Goal: Communication & Community: Answer question/provide support

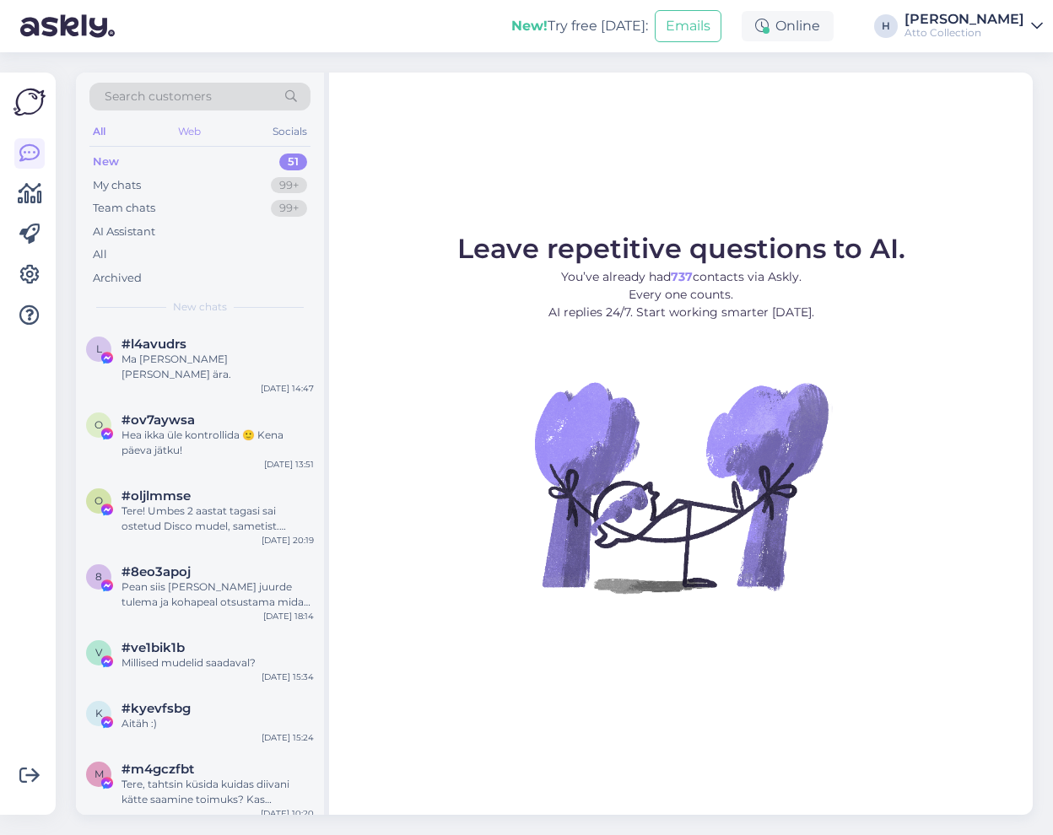
click at [187, 127] on div "Web" at bounding box center [190, 132] width 30 height 22
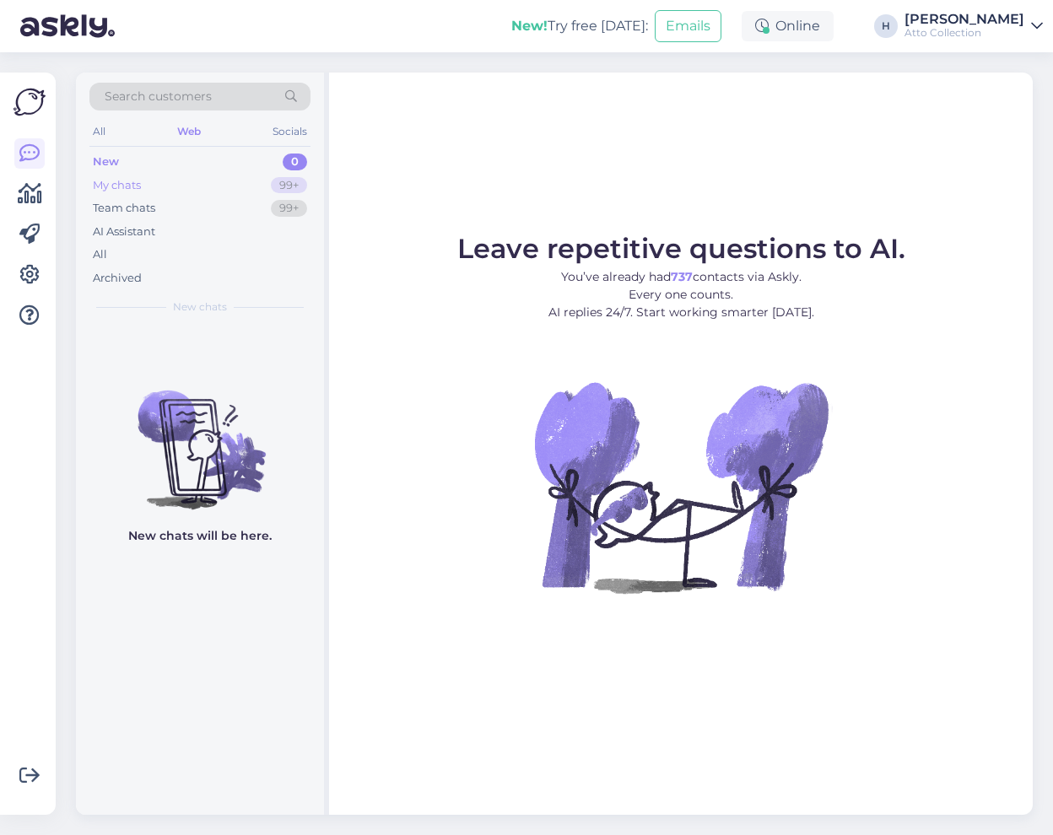
click at [128, 181] on div "My chats" at bounding box center [117, 185] width 48 height 17
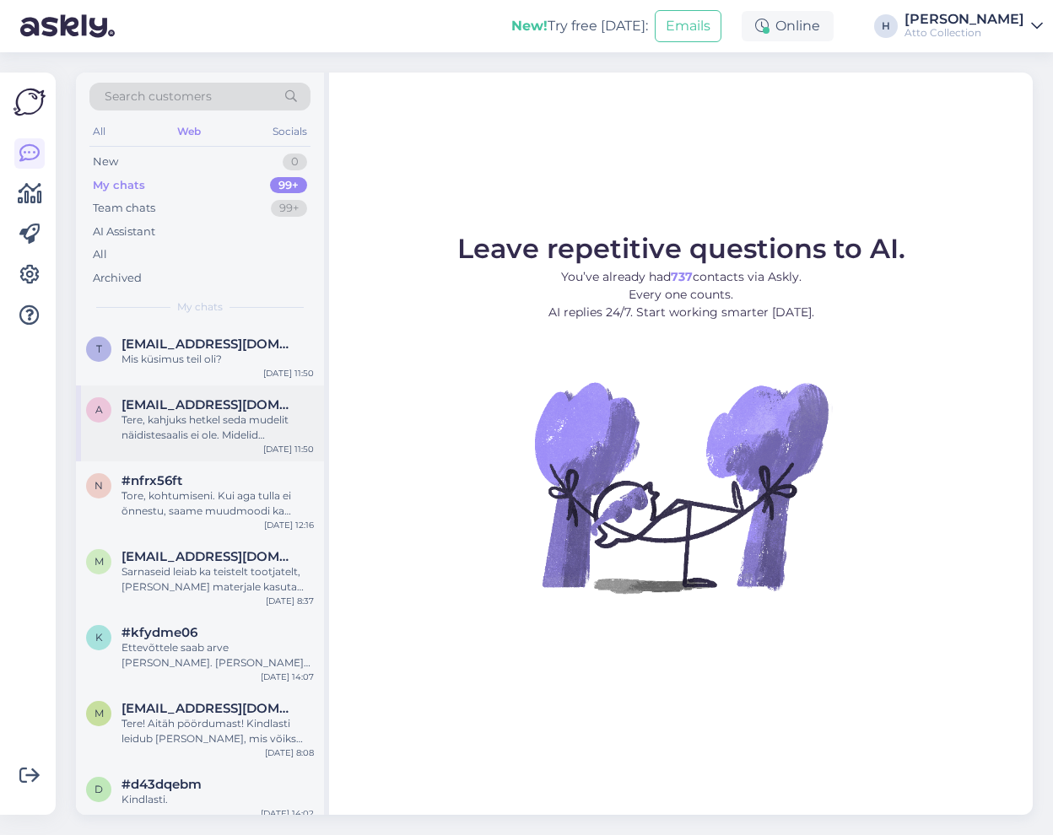
click at [160, 418] on div "Tere, kahjuks hetkel seda mudelit näidistesaalis ei ole. Midelid [PERSON_NAME] …" at bounding box center [218, 428] width 192 height 30
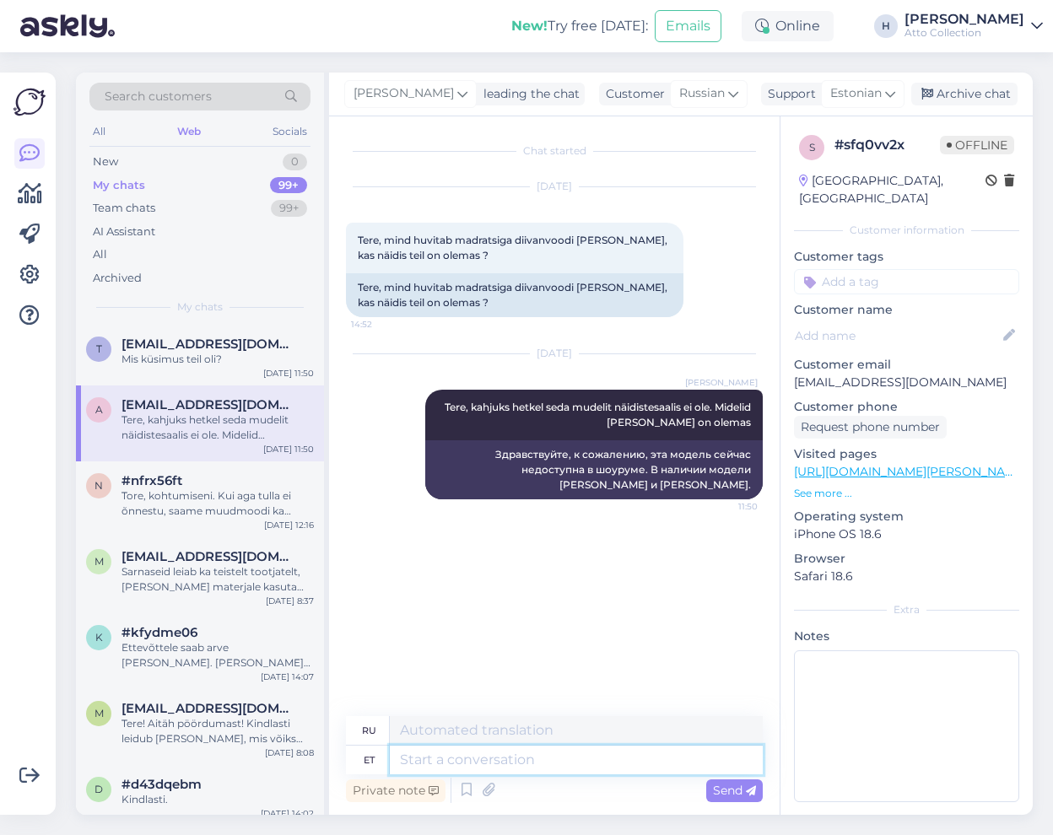
click at [448, 761] on textarea at bounding box center [576, 760] width 373 height 29
type textarea "Lähinädalatel p"
type textarea "В ближайшие недели"
type textarea "Lähinädalatel peaks"
type textarea "В ближайшие недели,"
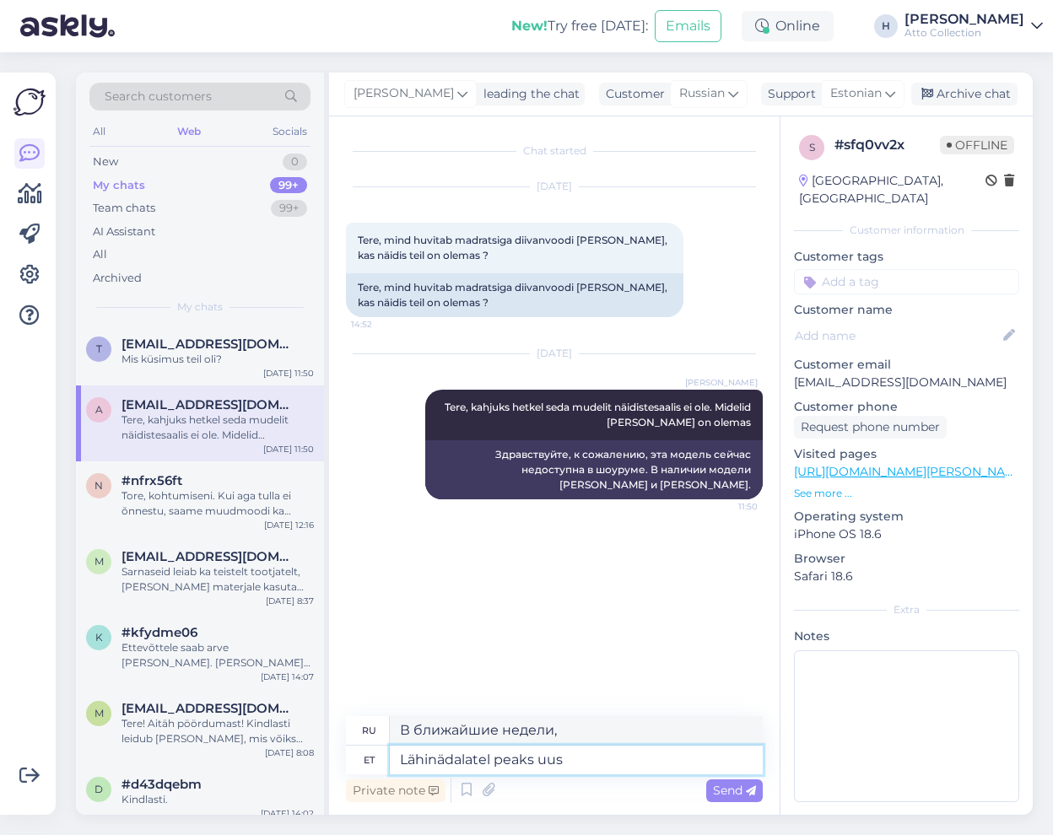
type textarea "Lähinädalatel peaks uus"
type textarea "В ближайшие недели появится новый"
type textarea "Lähinädalatel peaks uus [PERSON_NAME]"
type textarea "В ближайшие недели новая Ханна должна"
type textarea "Lähinädalatel peaks uus [PERSON_NAME] u"
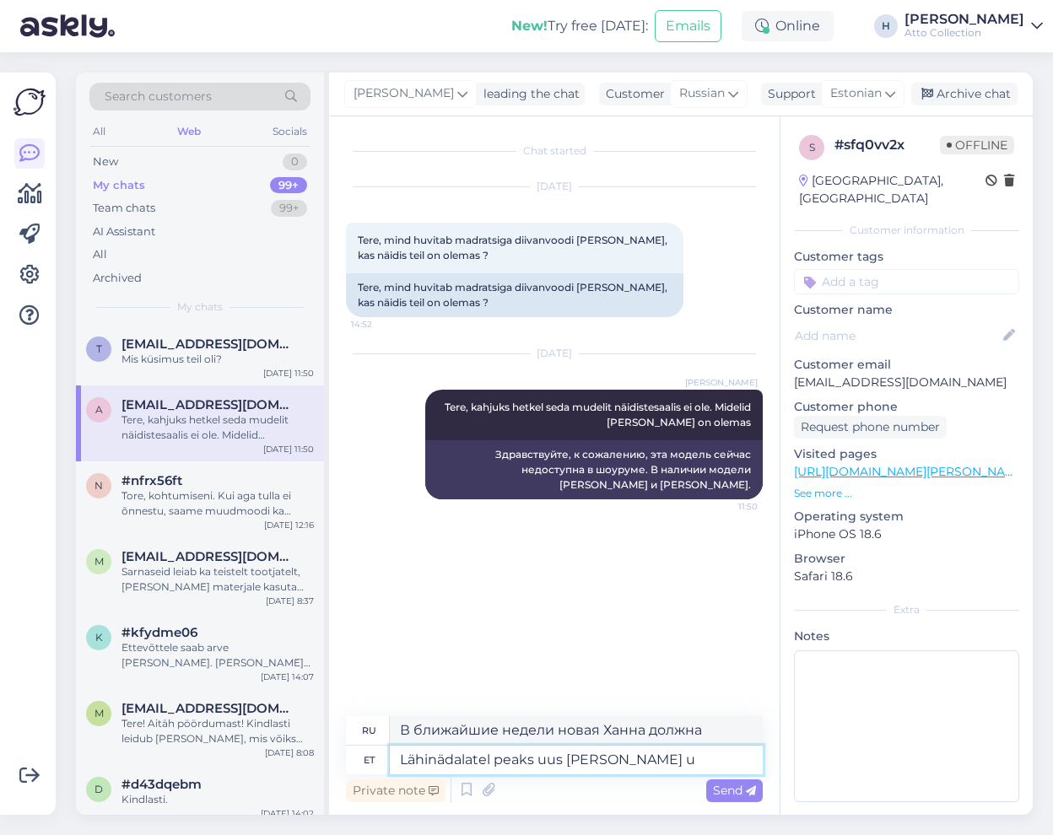
type textarea "В ближайшие недели новая Ханна также должна"
type textarea "Lähinädalatel peaks uus [PERSON_NAME] uuesti"
type textarea "В ближайшие недели также должна выйти новая модель [PERSON_NAME]."
type textarea "Lähinädalatel peaks uus [PERSON_NAME] uuesti valmis sa"
type textarea "Новая [PERSON_NAME] должна быть готова в ближайшие недели."
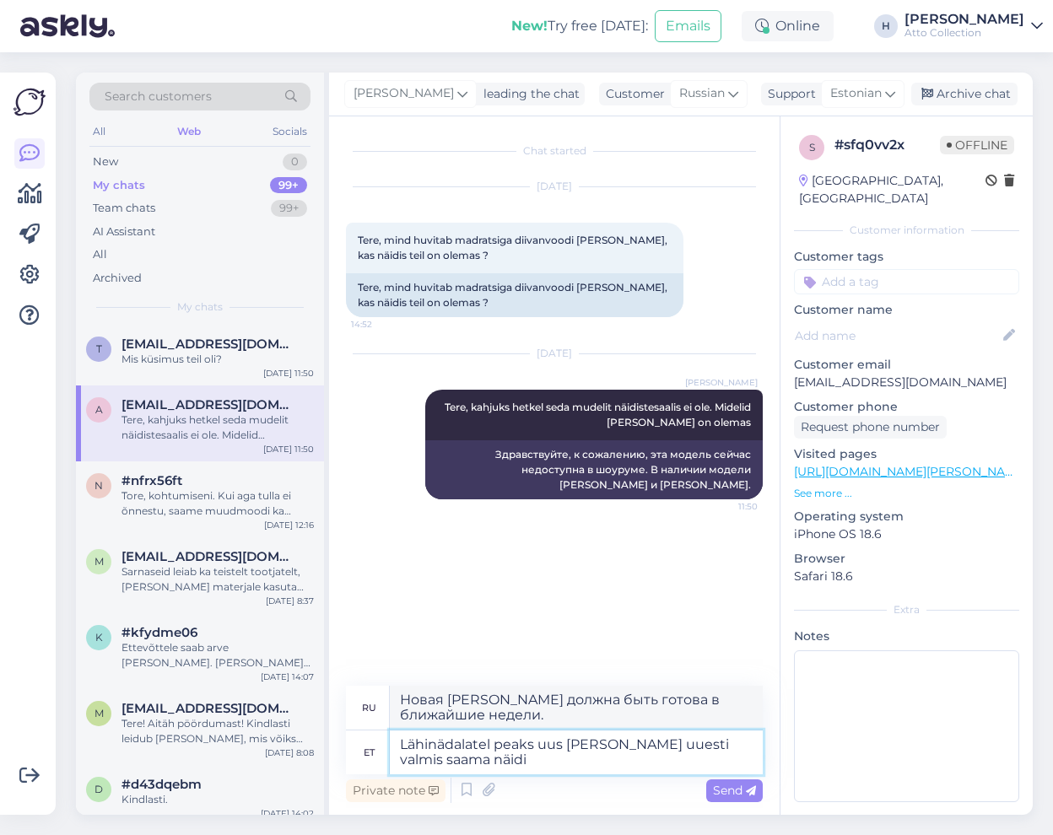
type textarea "Lähinädalatel peaks uus [PERSON_NAME] uuesti valmis saama näidis"
type textarea "Новая модель [PERSON_NAME] должна быть готова в ближайшие недели."
type textarea "Lähinädalatel peaks uus [PERSON_NAME] uuesti valmis saama näidistesaali"
type textarea "Новая [PERSON_NAME] также должна появиться в автосалоне в ближайшие недели."
click at [549, 747] on textarea "Lähinädalatel peaks uus [PERSON_NAME] uuesti valmis saama näidistesaali" at bounding box center [576, 753] width 373 height 44
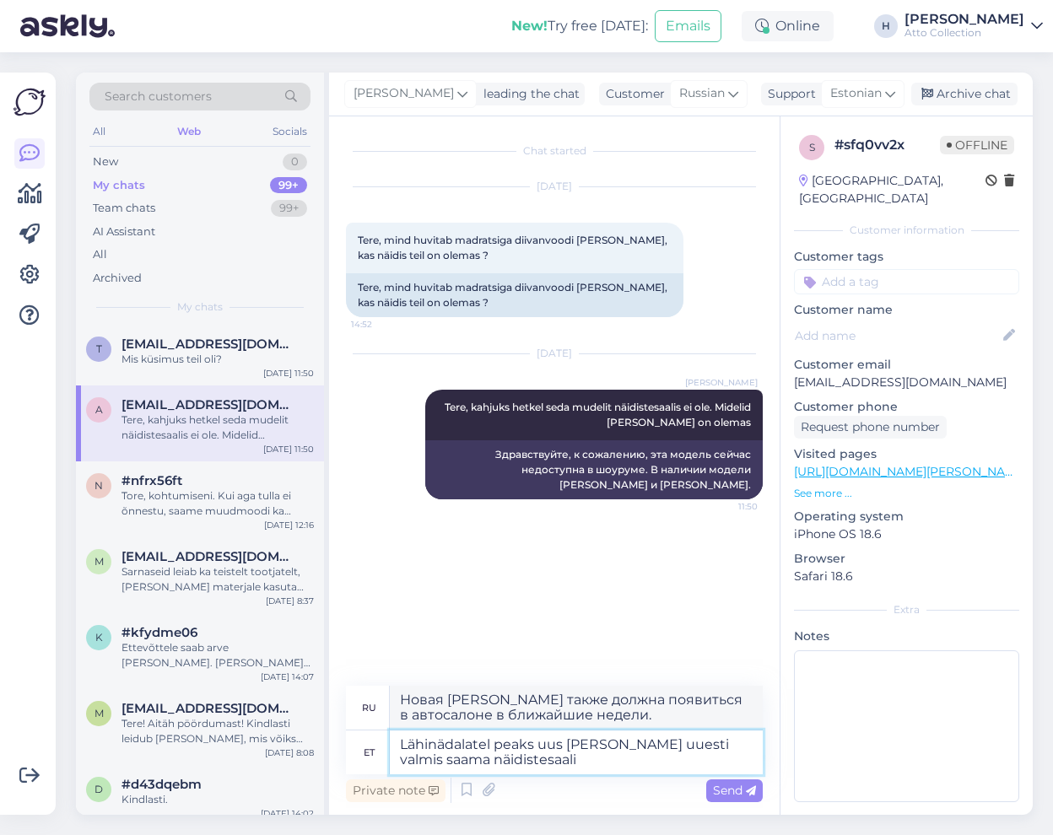
click at [549, 747] on textarea "Lähinädalatel peaks uus [PERSON_NAME] uuesti valmis saama näidistesaali" at bounding box center [576, 753] width 373 height 44
click at [558, 759] on textarea "Lähinädalatel peaks [PERSON_NAME] uuesti valmis saama näidistesaali" at bounding box center [576, 753] width 373 height 44
type textarea "Lähinädalatel peaks [PERSON_NAME] uuesti valmis saama näidistesaali jaoks"
type textarea "В ближайшие недели [PERSON_NAME] также должна быть готова снова появиться в [GE…"
type textarea "Lähinädalatel peaks [PERSON_NAME] uuesti valmis saama näidistesaali jaoks"
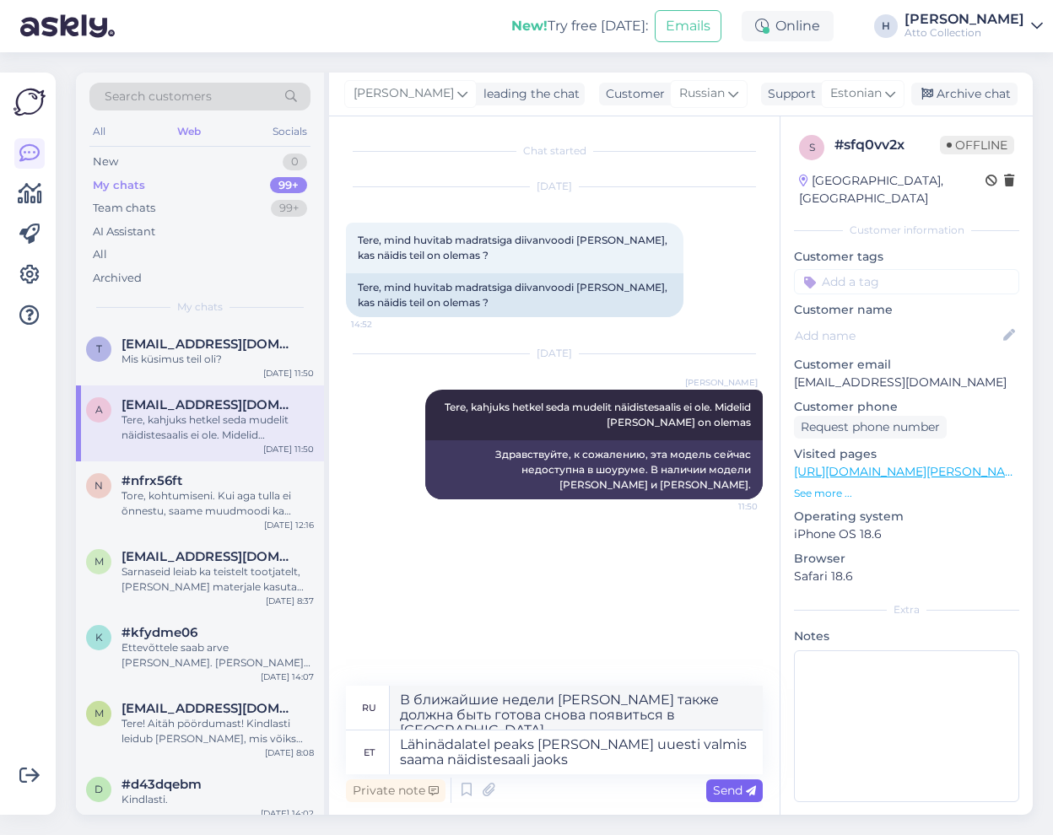
click at [720, 791] on span "Send" at bounding box center [734, 790] width 43 height 15
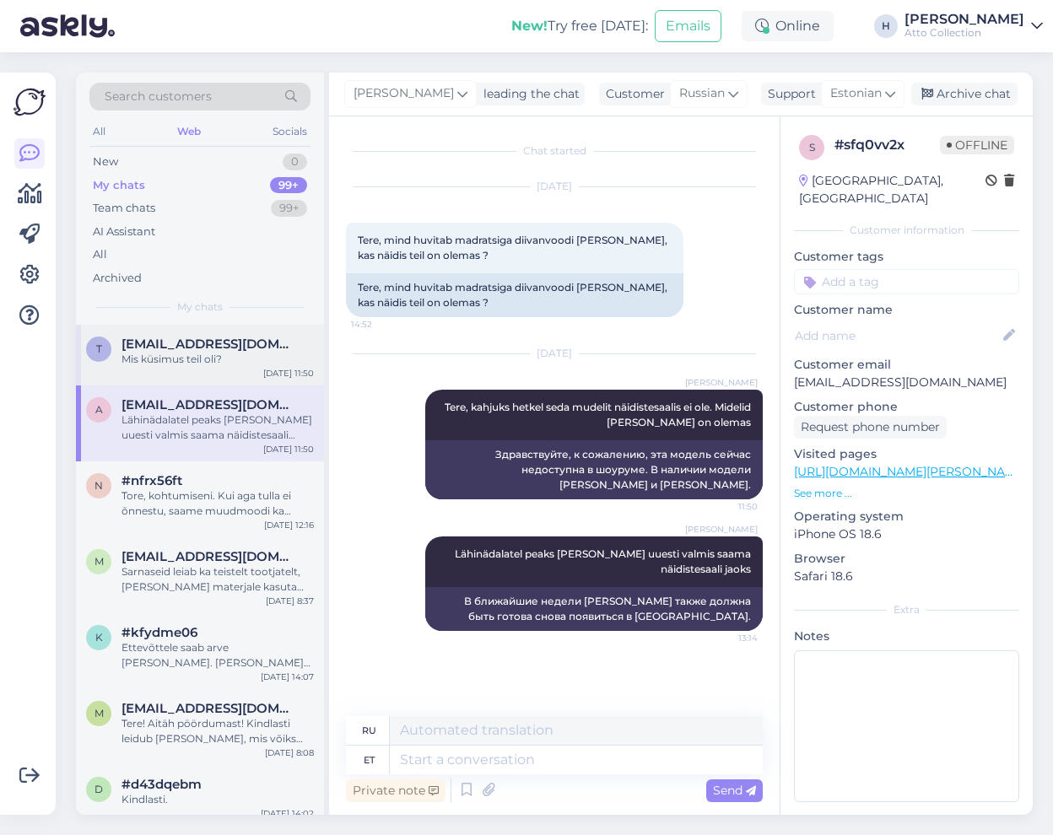
click at [165, 348] on span "[EMAIL_ADDRESS][DOMAIN_NAME]" at bounding box center [210, 344] width 176 height 15
